Goal: Information Seeking & Learning: Find specific fact

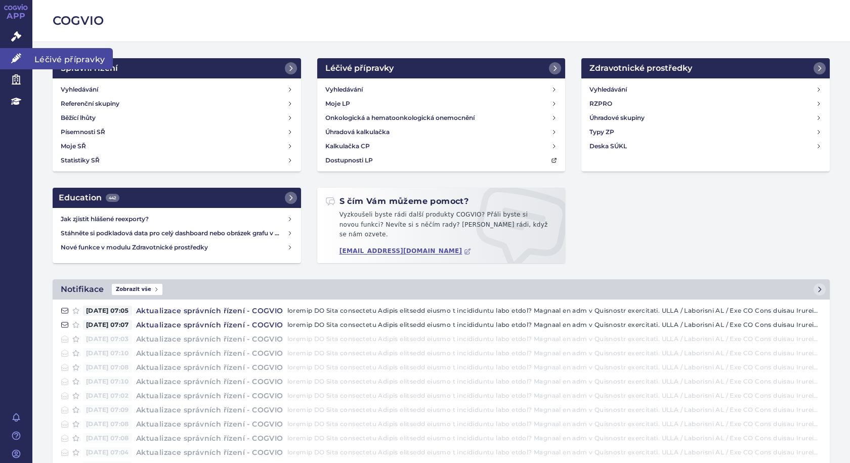
click at [41, 57] on span "Léčivé přípravky" at bounding box center [72, 58] width 80 height 21
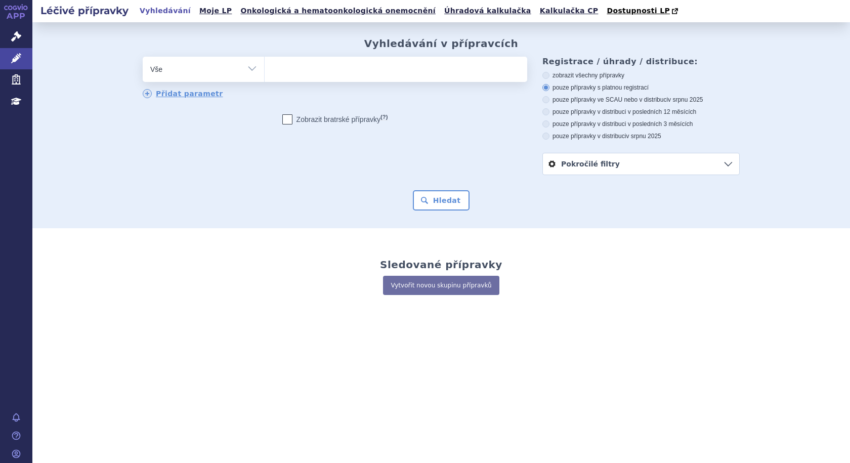
click at [341, 71] on ul at bounding box center [396, 67] width 263 height 21
click at [265, 71] on select at bounding box center [264, 68] width 1 height 25
type input "te"
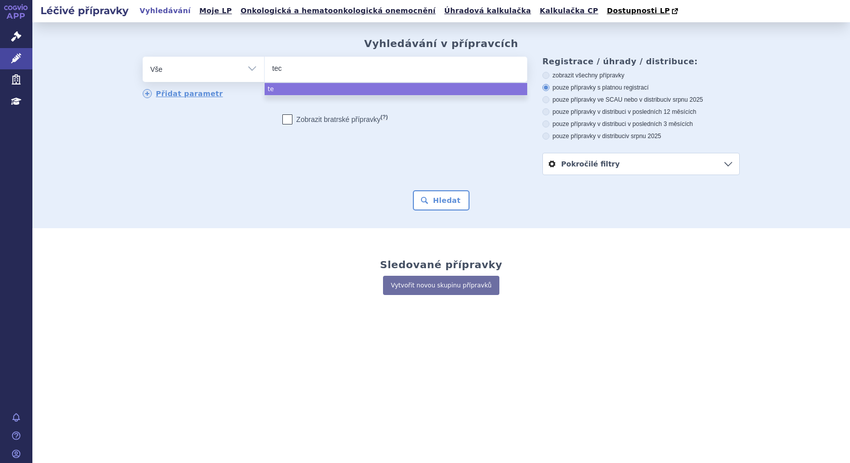
type input "tece"
type input "tecen"
type input "tecent"
type input "tecentri"
type input "[MEDICAL_DATA]"
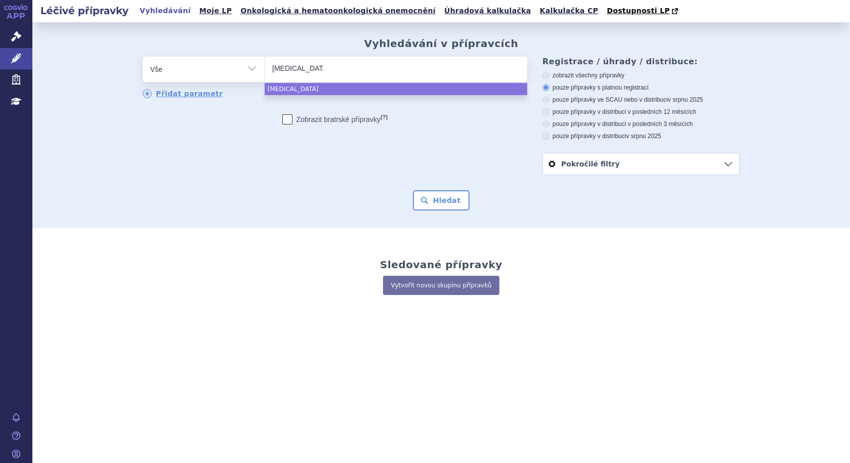
select select "tecentriq"
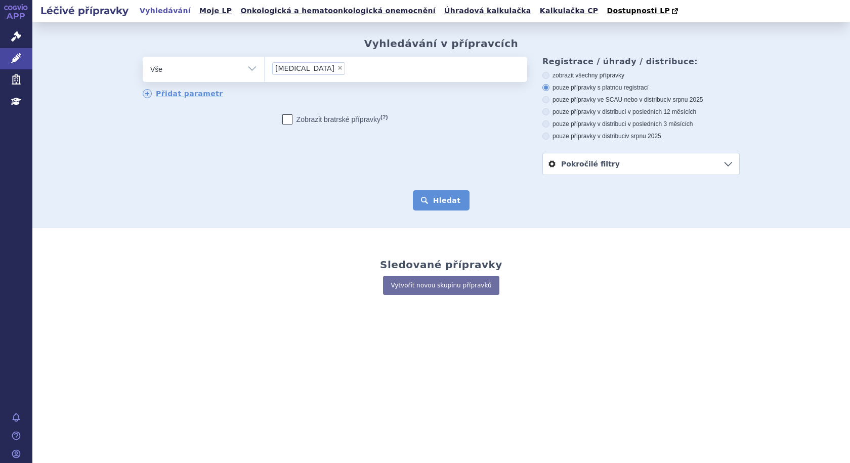
click at [446, 199] on button "Hledat" at bounding box center [441, 200] width 57 height 20
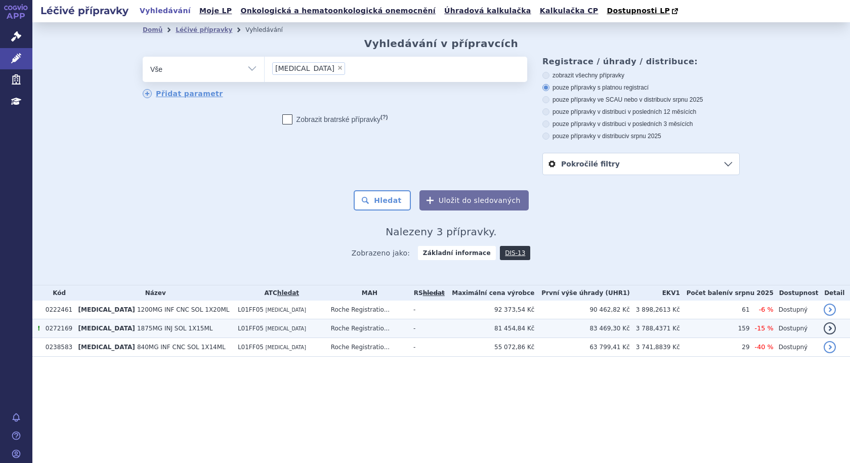
click at [149, 323] on td "TECENTRIQ 1875MG INJ SOL 1X15ML" at bounding box center [152, 328] width 159 height 19
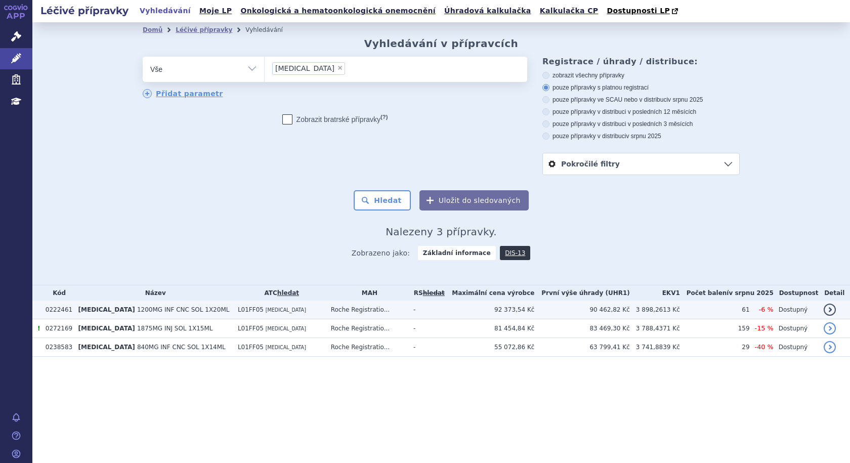
click at [238, 310] on span "L01FF05" at bounding box center [251, 309] width 26 height 7
